Goal: Task Accomplishment & Management: Use online tool/utility

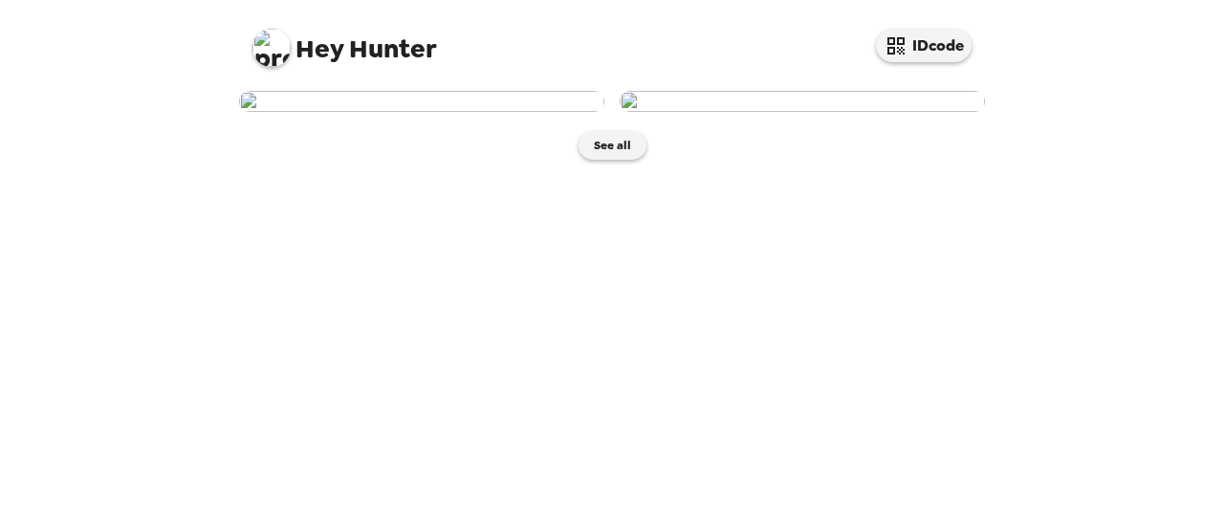
click at [538, 112] on img at bounding box center [421, 101] width 365 height 21
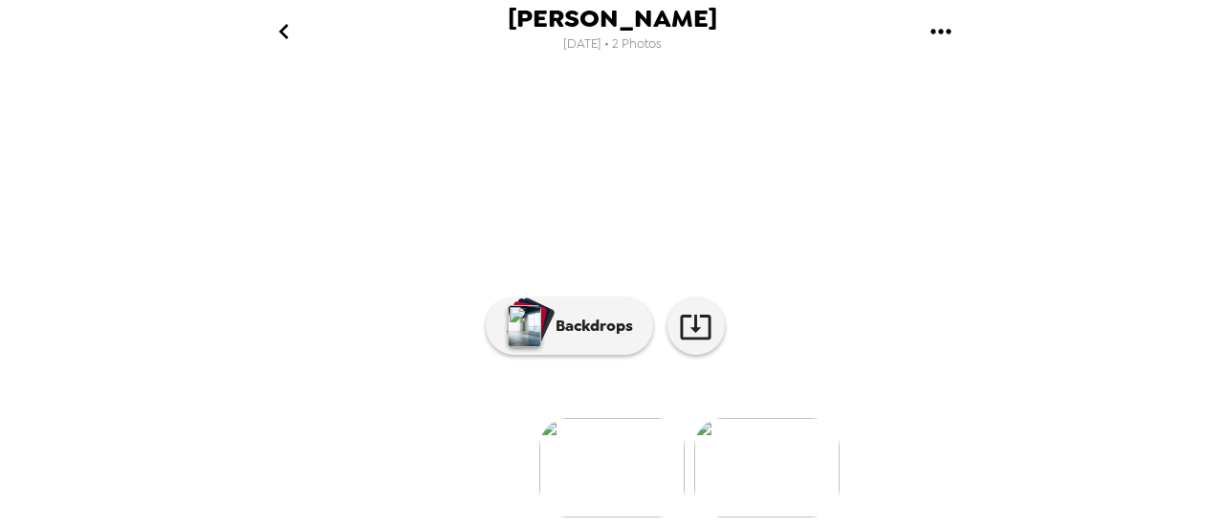
scroll to position [300, 0]
click at [643, 447] on img at bounding box center [611, 467] width 145 height 99
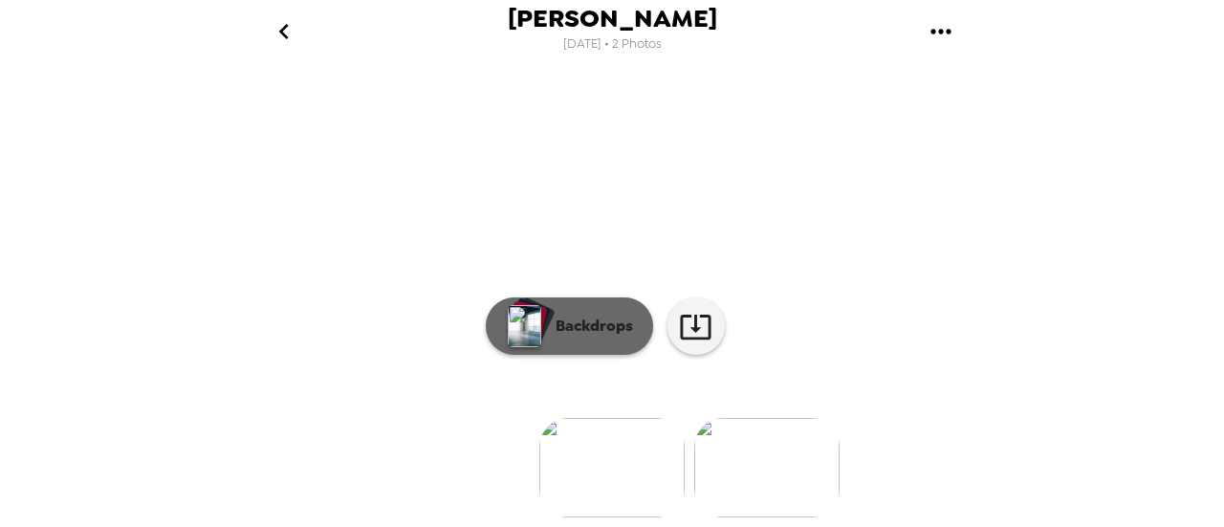
click at [541, 345] on div "button" at bounding box center [532, 320] width 47 height 49
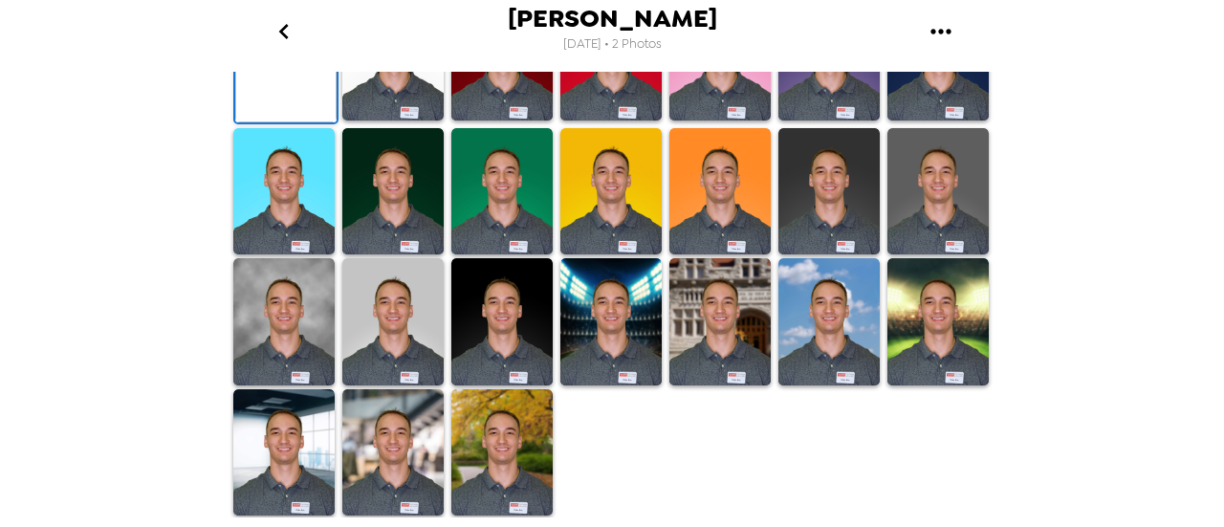
click at [398, 334] on img at bounding box center [392, 321] width 101 height 127
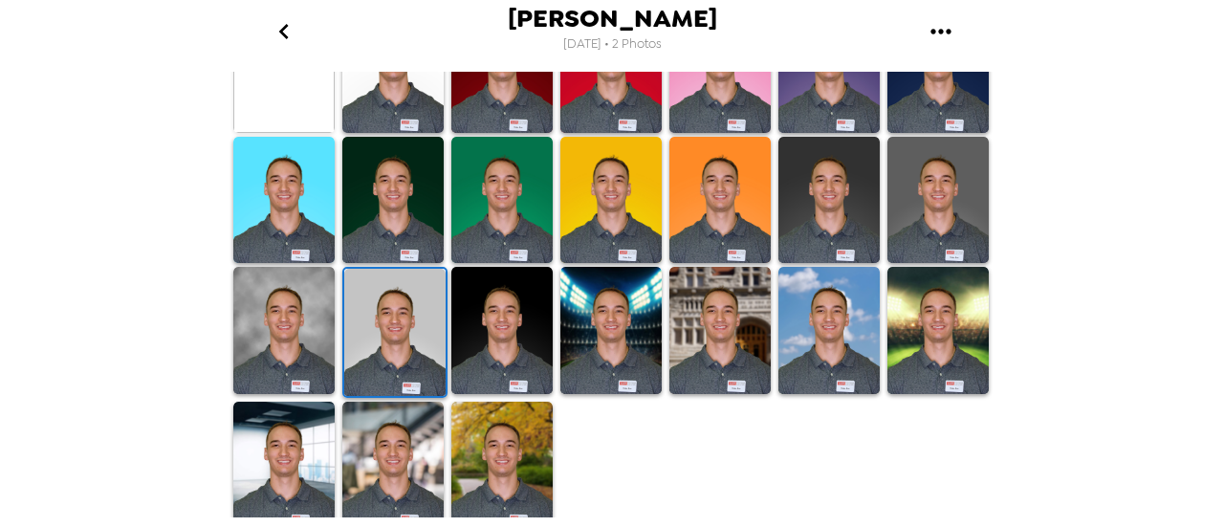
scroll to position [237, 0]
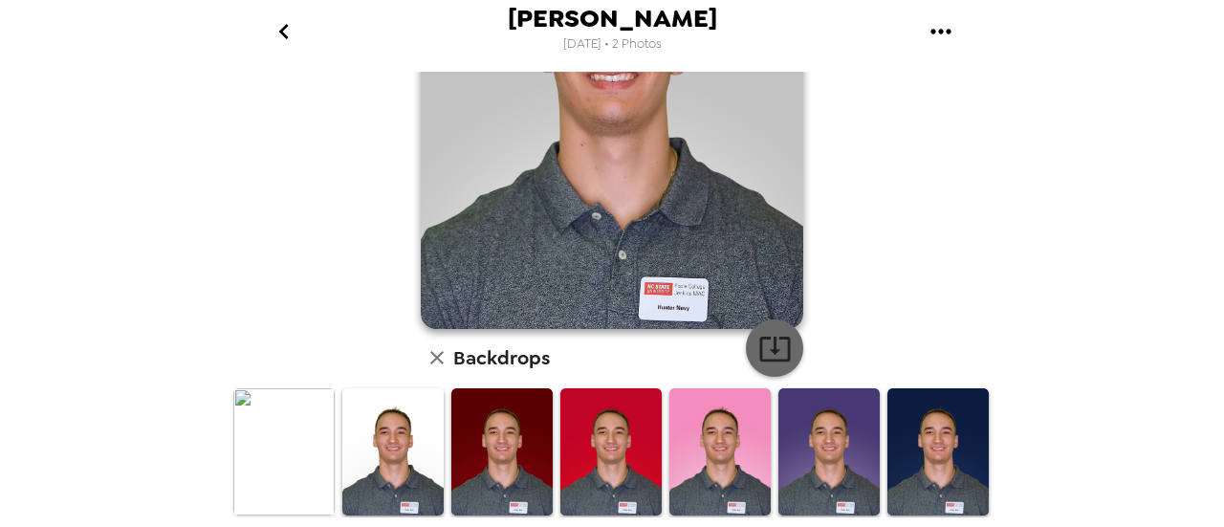
click at [758, 348] on icon "button" at bounding box center [774, 348] width 33 height 33
